Goal: Task Accomplishment & Management: Manage account settings

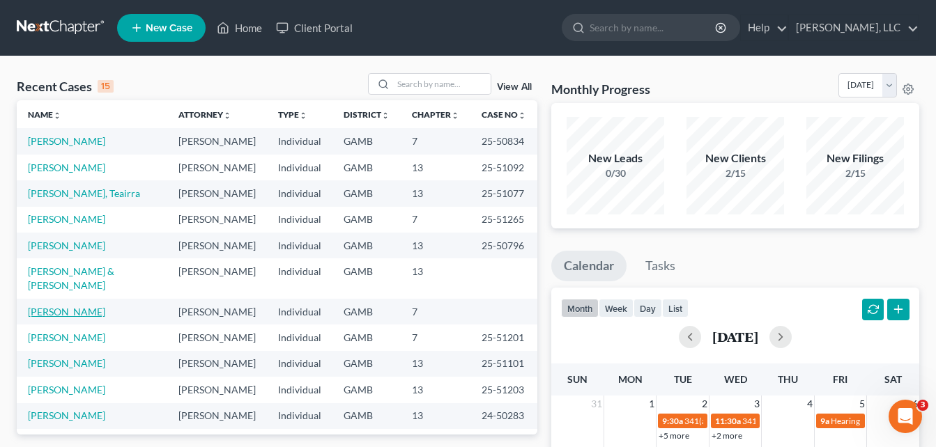
drag, startPoint x: 45, startPoint y: 313, endPoint x: 481, endPoint y: 440, distance: 454.1
click at [45, 313] on link "[PERSON_NAME]" at bounding box center [66, 312] width 77 height 12
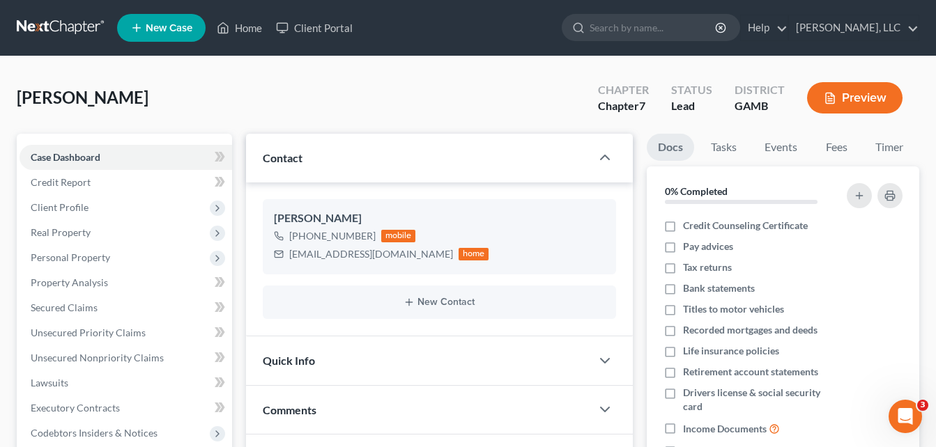
click at [240, 70] on div "[PERSON_NAME] Upgraded Chapter Chapter 7 Status Lead District [GEOGRAPHIC_DATA]…" at bounding box center [468, 433] width 936 height 754
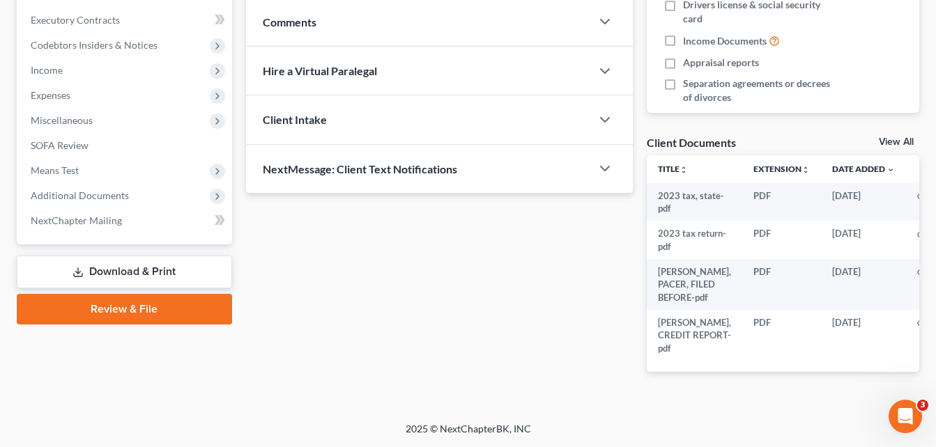
scroll to position [427, 0]
click at [86, 183] on span "Additional Documents" at bounding box center [126, 195] width 212 height 25
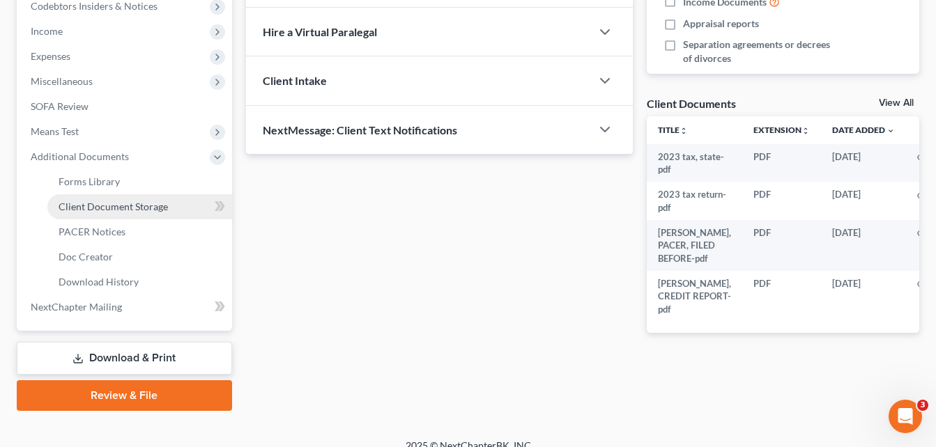
click at [85, 213] on link "Client Document Storage" at bounding box center [139, 206] width 185 height 25
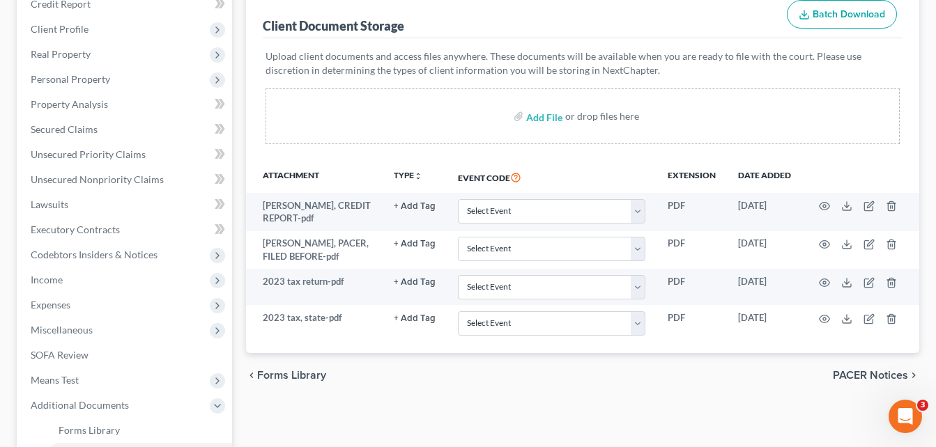
scroll to position [251, 0]
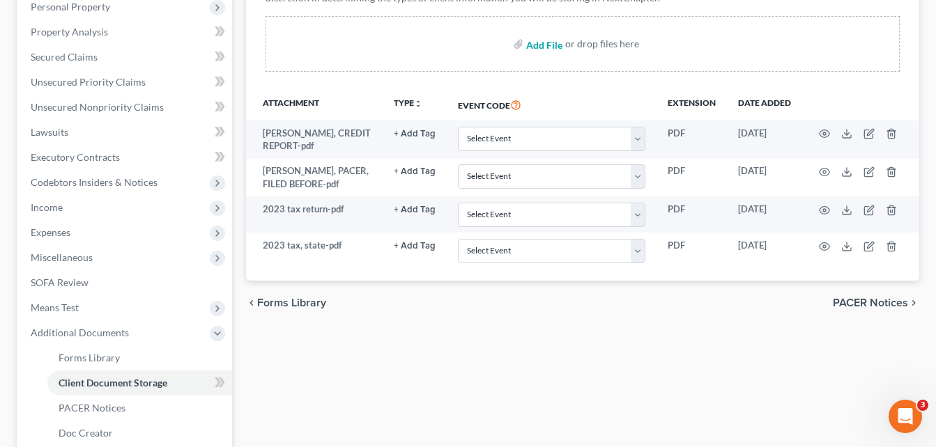
click at [551, 45] on input "file" at bounding box center [542, 43] width 33 height 25
type input "C:\fakepath\[PERSON_NAME], interview.pdf"
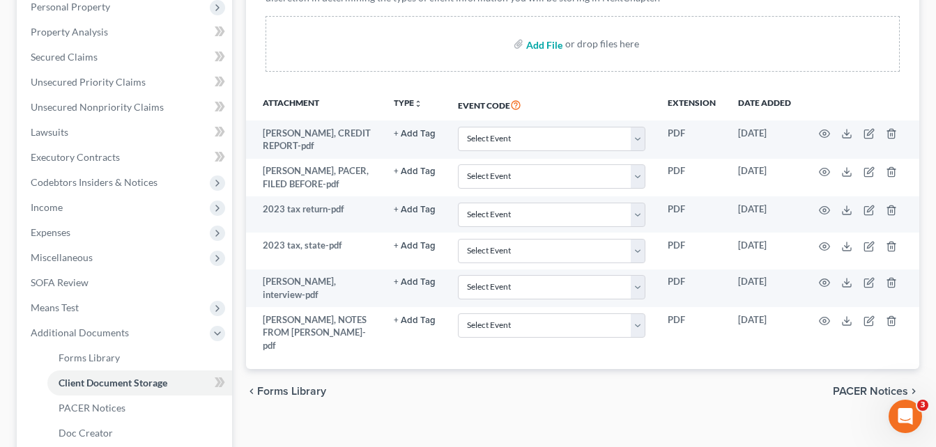
click at [538, 45] on input "file" at bounding box center [542, 43] width 33 height 25
type input "C:\fakepath\land information, [PERSON_NAME].pdf"
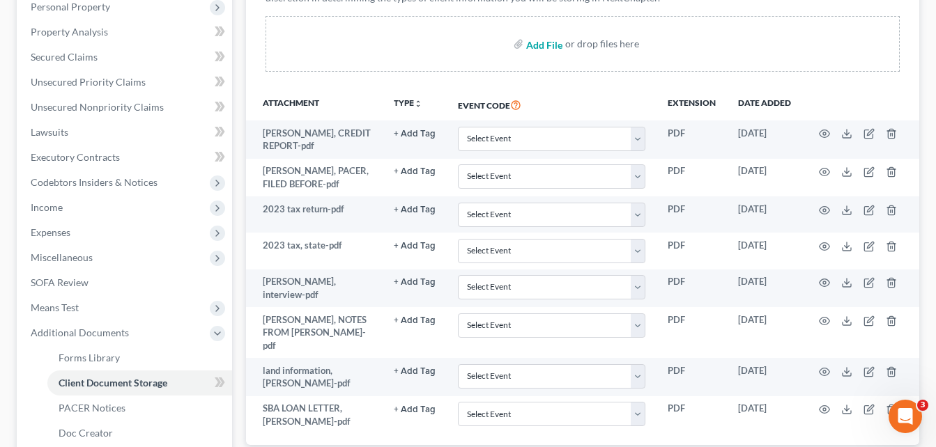
click at [541, 45] on input "file" at bounding box center [542, 43] width 33 height 25
type input "C:\fakepath\[DATE] .. FIRST STUB.pdf"
click at [550, 45] on input "file" at bounding box center [542, 43] width 33 height 25
type input "C:\fakepath\[DATE].pdf"
click at [240, 203] on div "Forms Library Client Document Storage PACER Notices Doc Creator Download Histor…" at bounding box center [582, 241] width 687 height 716
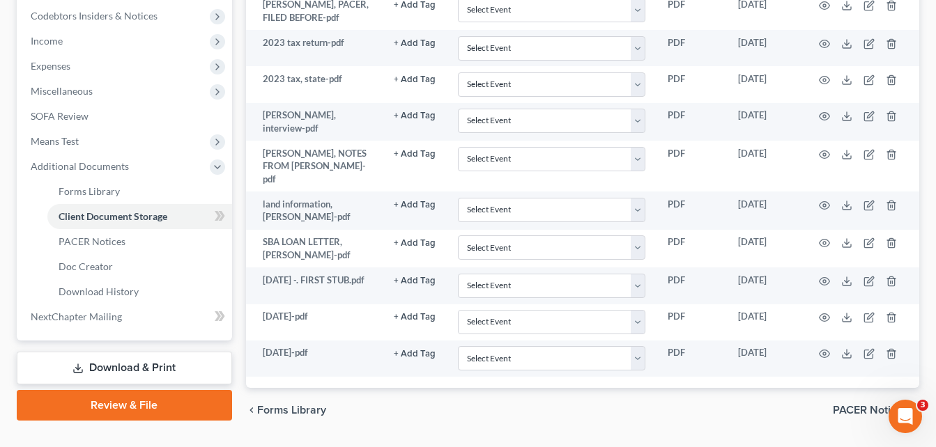
scroll to position [416, 0]
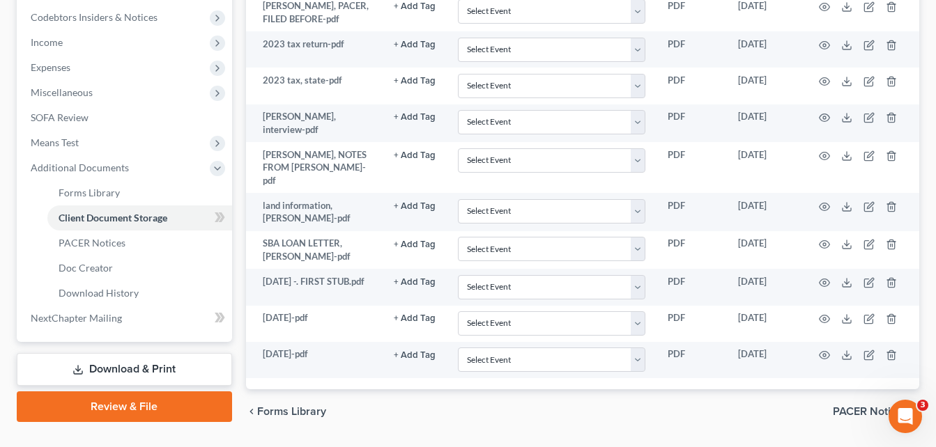
click at [238, 203] on div "Case Dashboard Payments Invoices Payments Payments Credit Report Client Profile" at bounding box center [124, 76] width 229 height 716
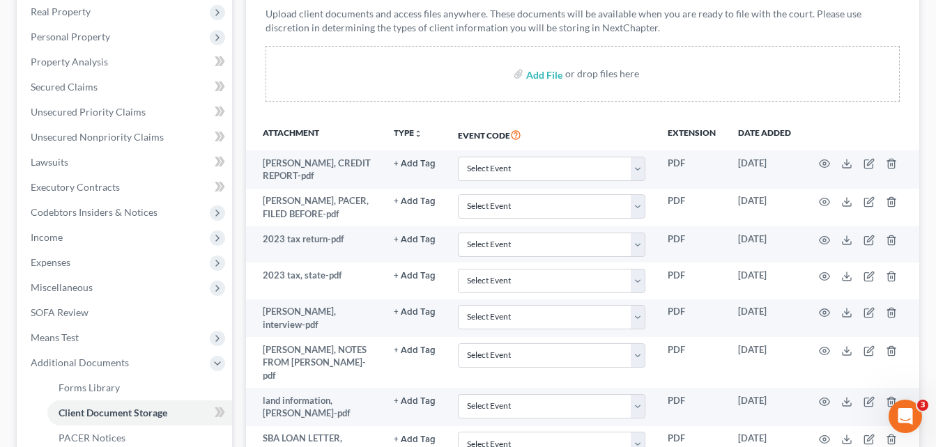
scroll to position [165, 0]
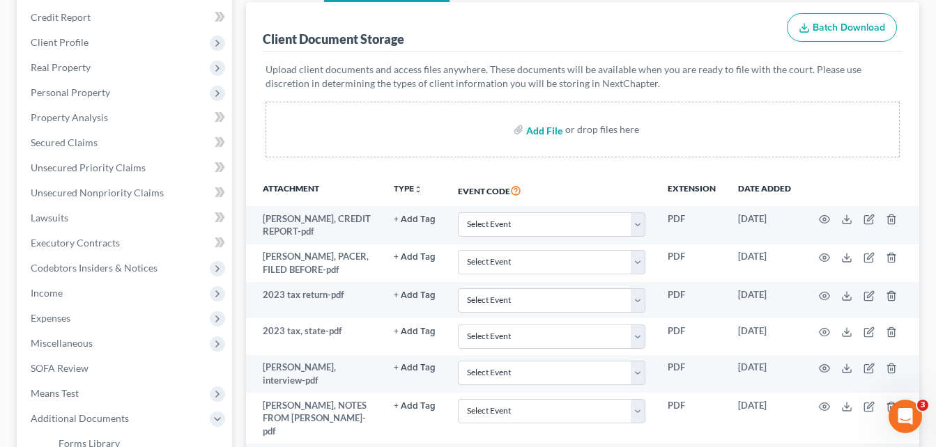
click at [549, 132] on input "file" at bounding box center [542, 129] width 33 height 25
